Goal: Information Seeking & Learning: Learn about a topic

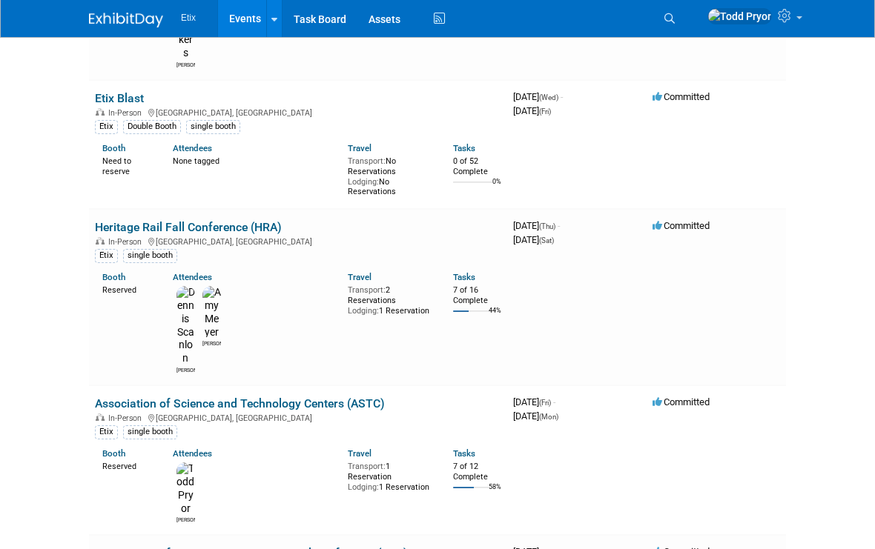
scroll to position [540, 0]
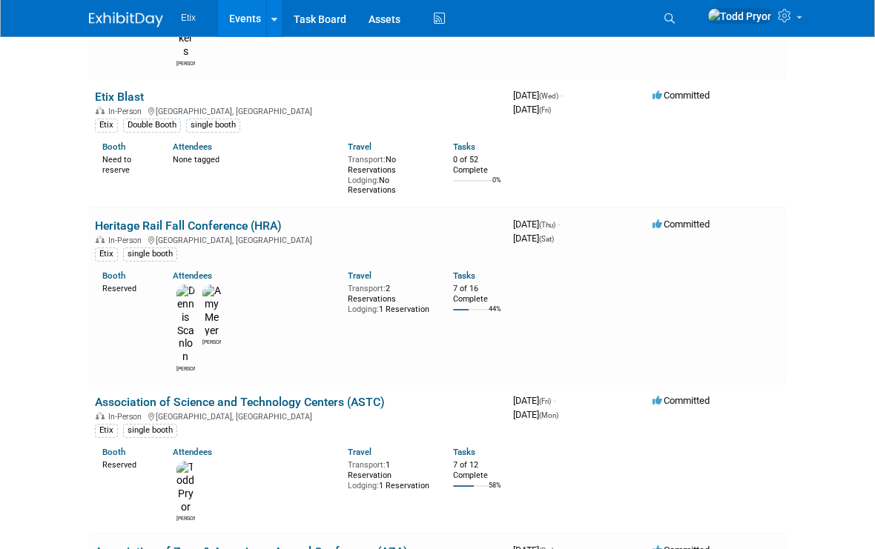
click at [565, 408] on div "September 08, 2025 (Mon)" at bounding box center [576, 415] width 127 height 14
click at [148, 414] on icon at bounding box center [151, 418] width 7 height 8
click at [359, 396] on link "Association of Science and Technology Centers (ASTC)" at bounding box center [240, 403] width 290 height 14
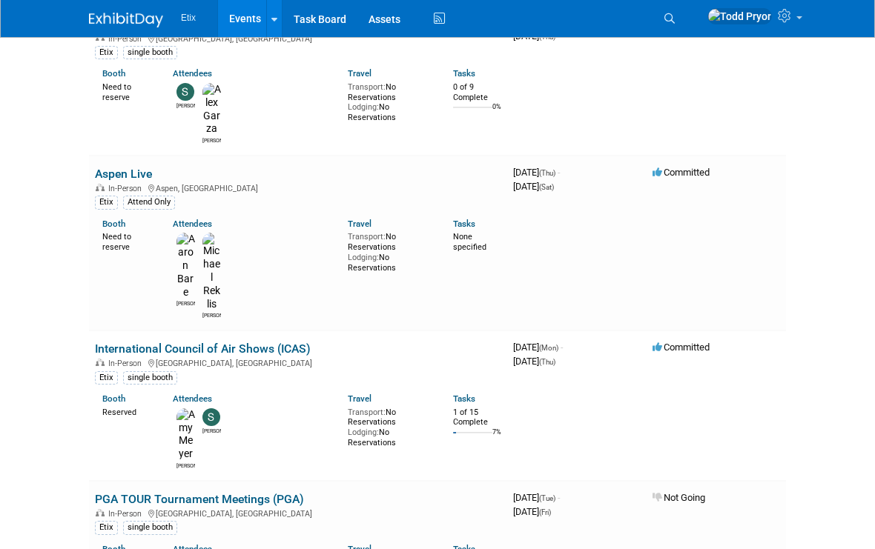
scroll to position [4756, 0]
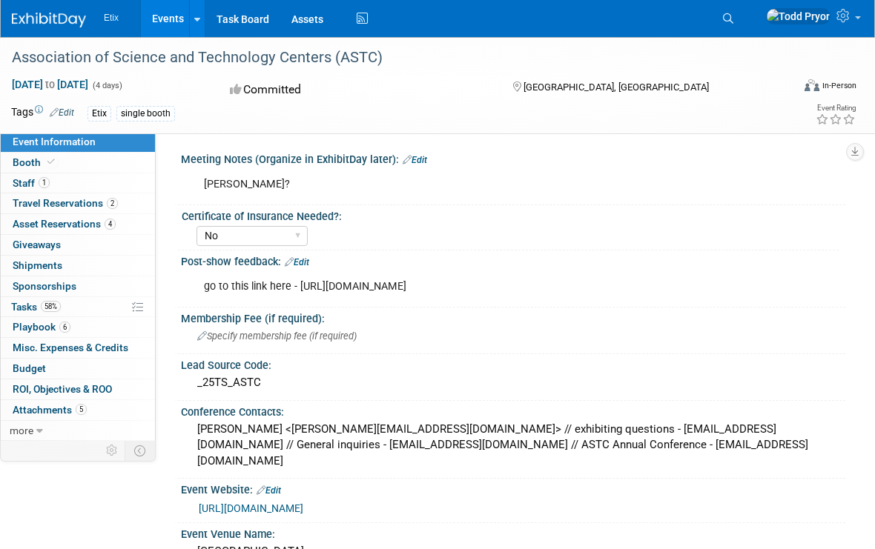
select select "No"
click at [44, 321] on span "Playbook 6" at bounding box center [42, 327] width 58 height 12
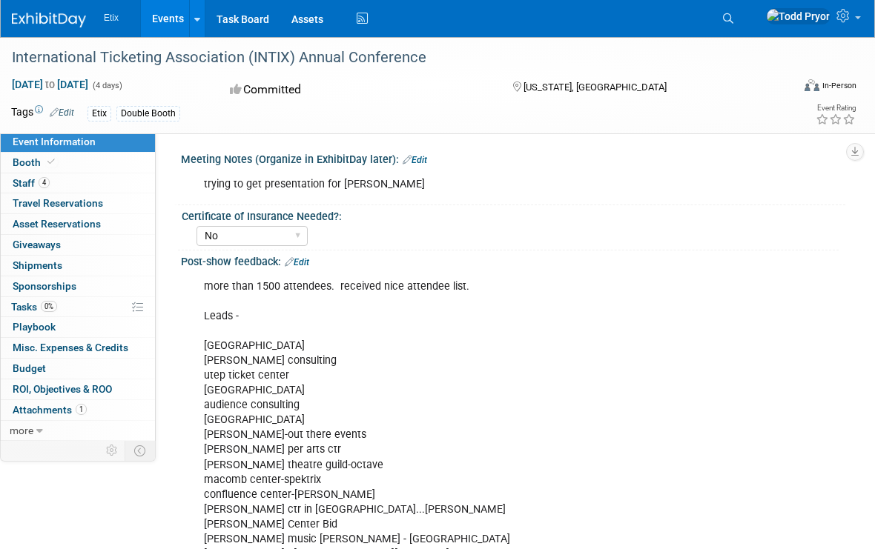
select select "No"
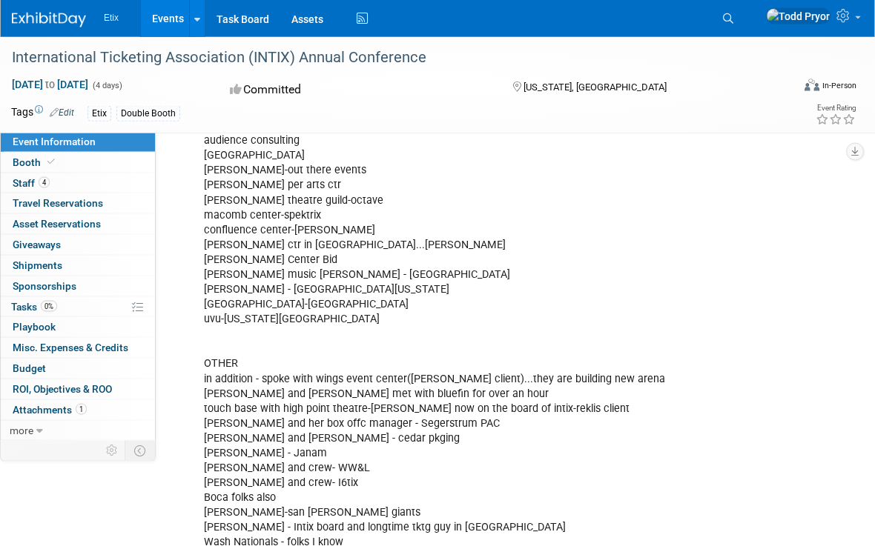
scroll to position [265, 0]
click at [57, 197] on span "Travel Reservations 0" at bounding box center [58, 203] width 90 height 12
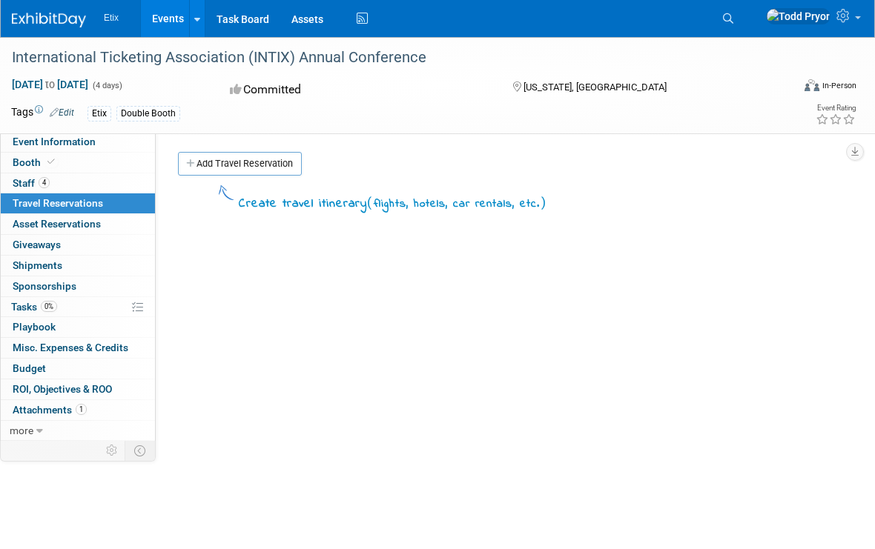
click at [33, 128] on div "International Ticketing Association (INTIX) Annual Conference Jan 26, 2026 to J…" at bounding box center [437, 85] width 875 height 96
click at [53, 138] on span "Event Information" at bounding box center [54, 142] width 83 height 12
select select "No"
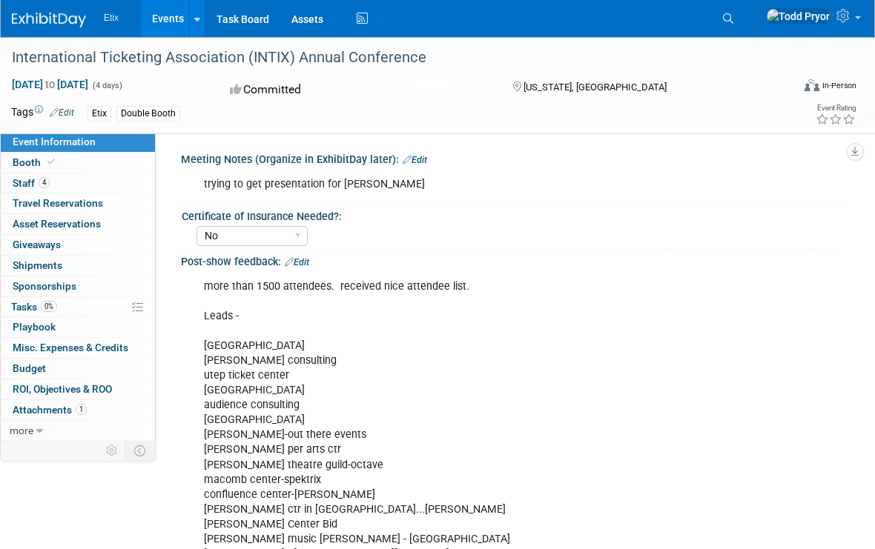
click at [32, 322] on span "Playbook 0" at bounding box center [34, 327] width 43 height 12
select select "No"
